Goal: Information Seeking & Learning: Learn about a topic

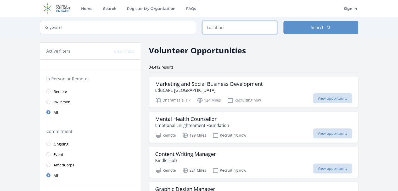
click at [224, 23] on input "text" at bounding box center [239, 27] width 75 height 13
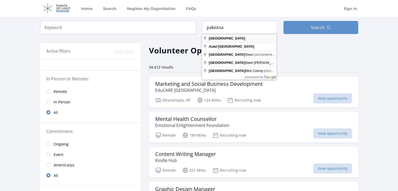
type input "[GEOGRAPHIC_DATA]"
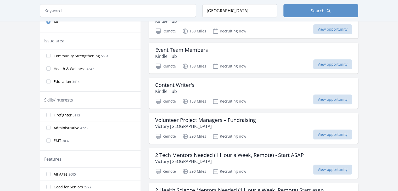
scroll to position [183, 0]
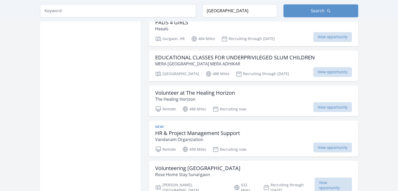
scroll to position [1046, 0]
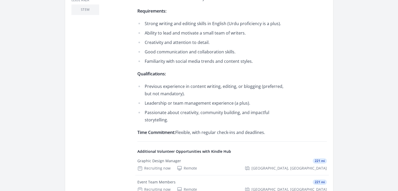
scroll to position [235, 0]
